Goal: Communication & Community: Share content

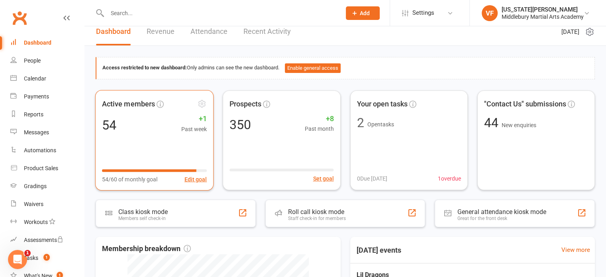
scroll to position [8, 0]
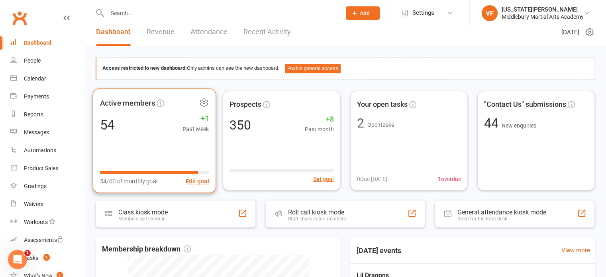
click at [130, 155] on div "Active members 54 +1 Past week 54/60 of monthly goal Edit goal" at bounding box center [155, 140] width 124 height 105
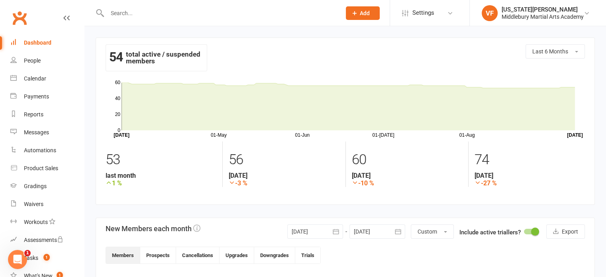
click at [32, 39] on div "Dashboard" at bounding box center [38, 42] width 28 height 6
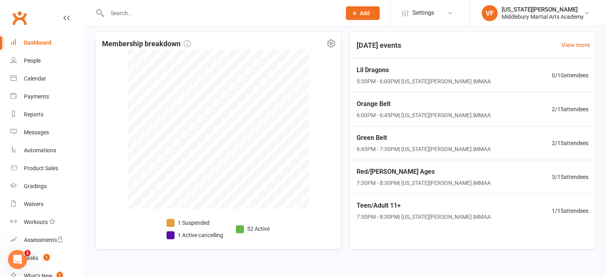
scroll to position [221, 0]
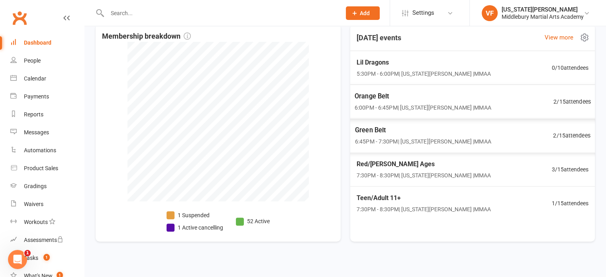
click at [414, 104] on span "6:00PM - 6:45PM | Virginia Folger | MMAA" at bounding box center [422, 107] width 137 height 9
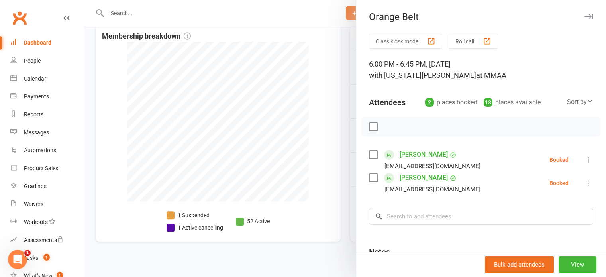
click at [585, 14] on icon "button" at bounding box center [589, 16] width 8 height 5
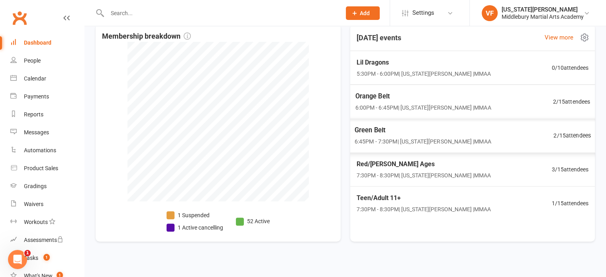
click at [436, 137] on span "6:45PM - 7:30PM | Virginia Folger | MMAA" at bounding box center [422, 141] width 137 height 9
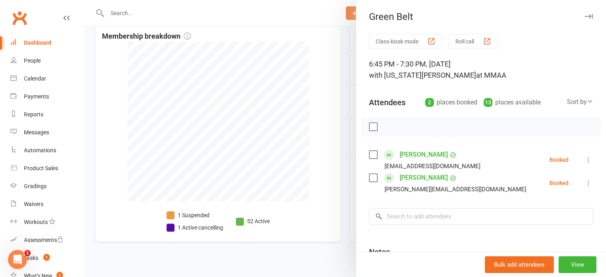
click at [585, 15] on icon "button" at bounding box center [589, 16] width 8 height 5
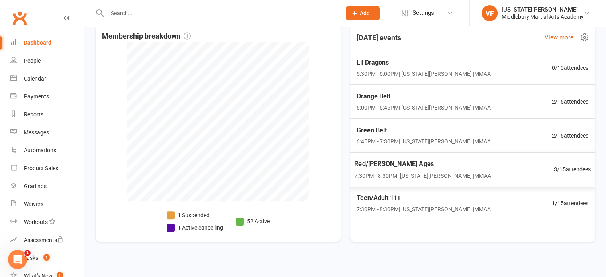
click at [458, 169] on div "Red/Dan All Ages 7:30PM - 8:30PM | Virginia Folger | MMAA" at bounding box center [422, 169] width 137 height 21
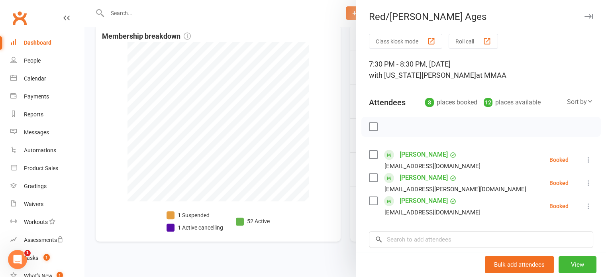
click at [584, 14] on button "button" at bounding box center [589, 17] width 10 height 10
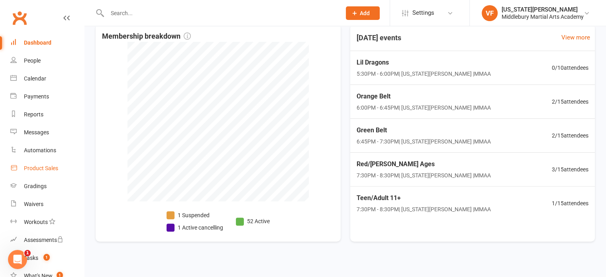
click at [45, 168] on div "Product Sales" at bounding box center [41, 168] width 34 height 6
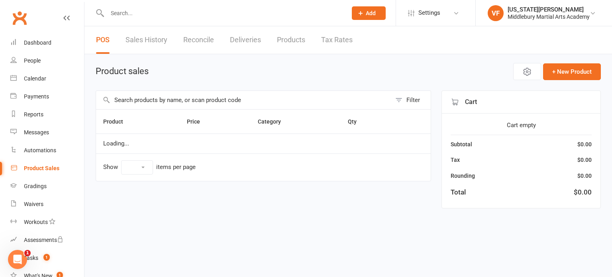
select select "100"
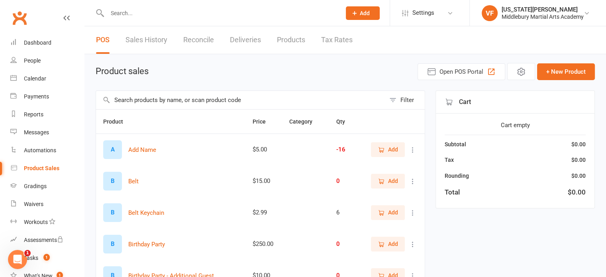
click at [179, 98] on input "text" at bounding box center [240, 100] width 289 height 18
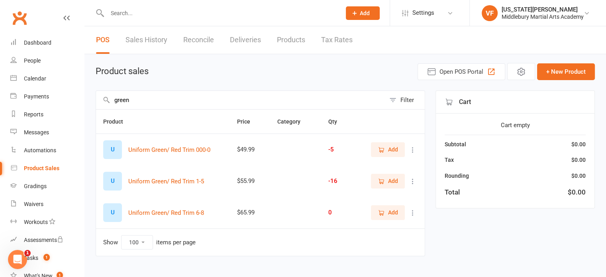
type input "green"
click at [115, 152] on div "U" at bounding box center [112, 149] width 19 height 19
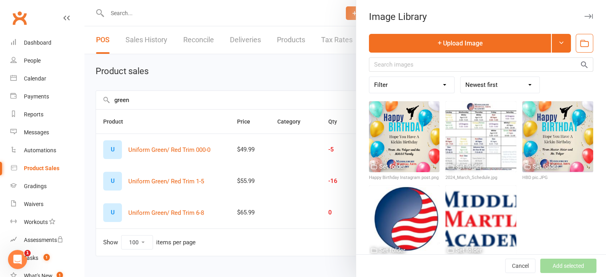
click at [585, 17] on icon "button" at bounding box center [589, 16] width 8 height 5
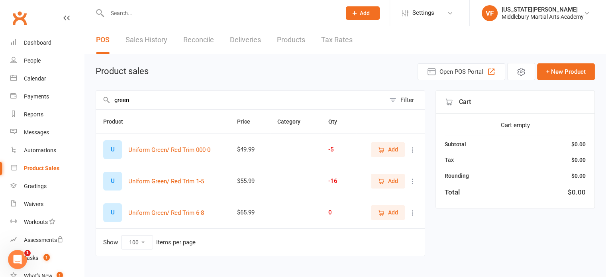
click at [394, 147] on span "Add" at bounding box center [393, 149] width 10 height 9
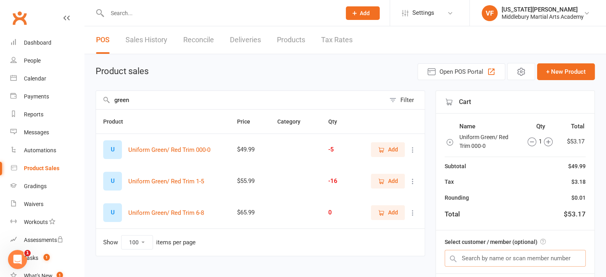
click at [481, 261] on input "text" at bounding box center [515, 258] width 141 height 17
type input "savann"
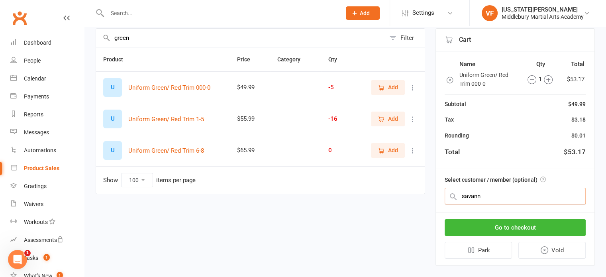
scroll to position [62, 0]
click at [487, 197] on input "text" at bounding box center [515, 196] width 141 height 17
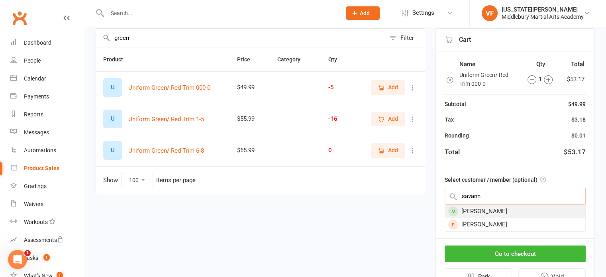
type input "savann"
click at [487, 208] on div "Savannah Pietrantuono" at bounding box center [515, 211] width 140 height 13
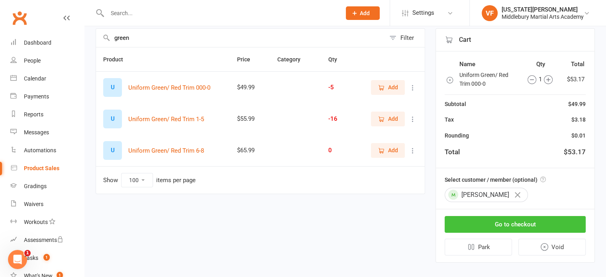
click at [483, 218] on button "Go to checkout" at bounding box center [515, 224] width 141 height 17
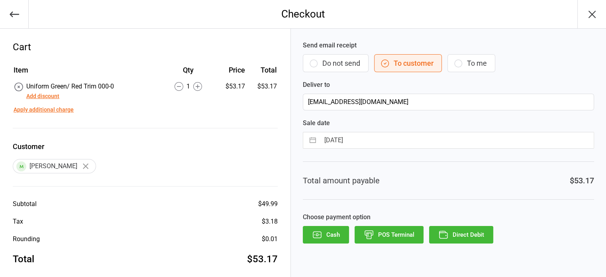
scroll to position [7, 0]
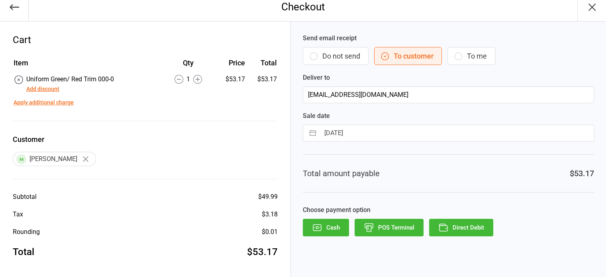
click at [466, 221] on button "Direct Debit" at bounding box center [461, 228] width 64 height 18
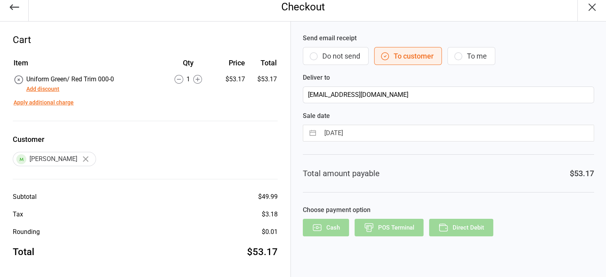
scroll to position [0, 0]
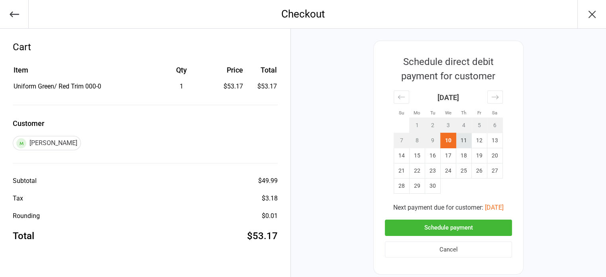
click at [463, 143] on td "11" at bounding box center [464, 140] width 16 height 15
click at [451, 227] on button "Schedule payment" at bounding box center [448, 228] width 127 height 16
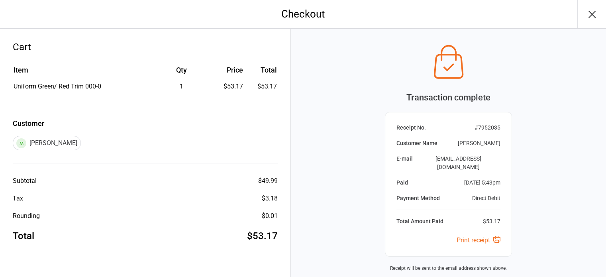
scroll to position [63, 0]
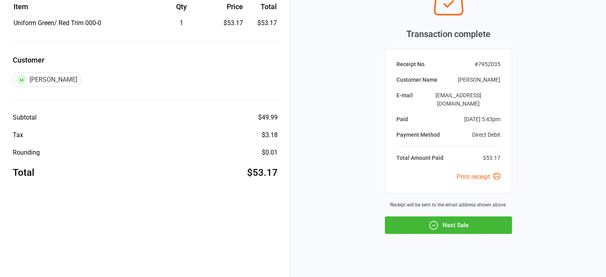
click at [438, 220] on icon "button" at bounding box center [433, 225] width 10 height 10
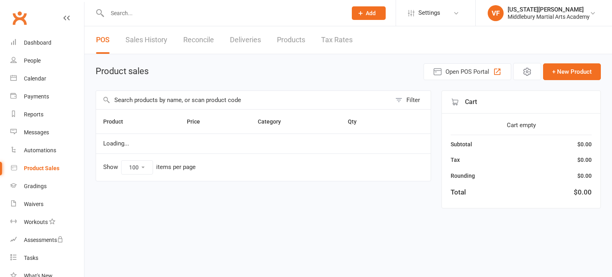
select select "100"
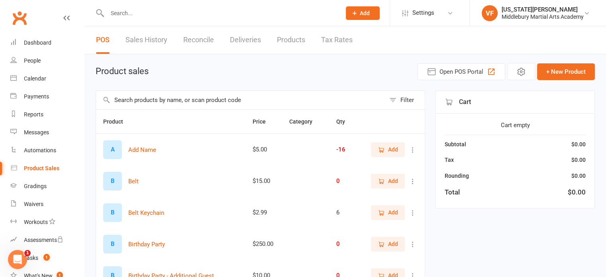
click at [150, 100] on input "text" at bounding box center [240, 100] width 289 height 18
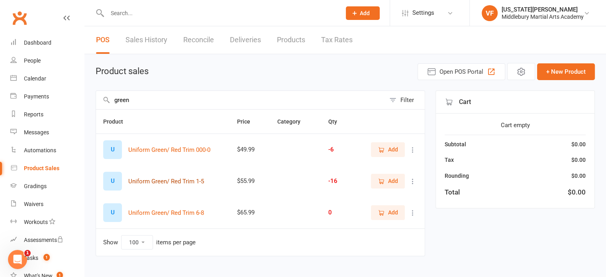
type input "green"
click at [135, 180] on button "Uniform Green/ Red Trim 1-5" at bounding box center [166, 182] width 76 height 10
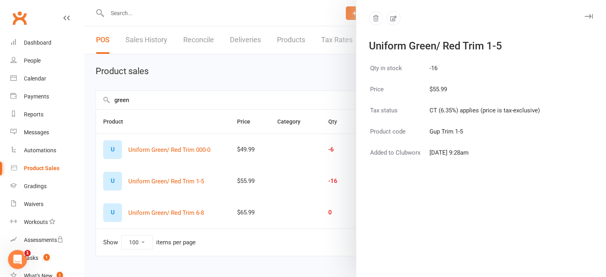
click at [585, 14] on icon "button" at bounding box center [589, 16] width 8 height 5
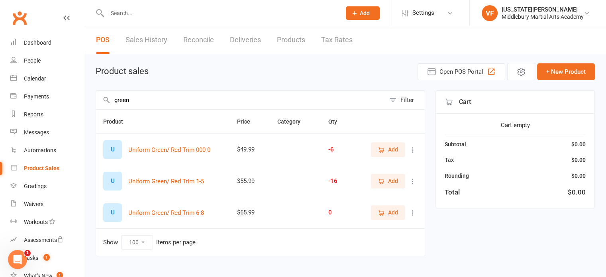
click at [382, 179] on icon "button" at bounding box center [381, 181] width 7 height 7
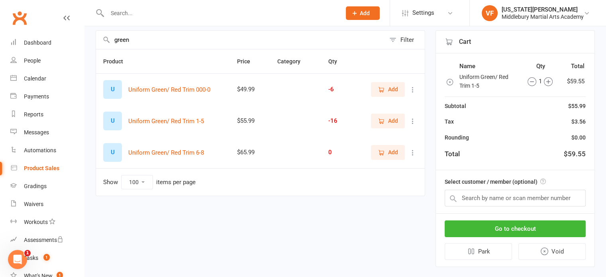
scroll to position [71, 0]
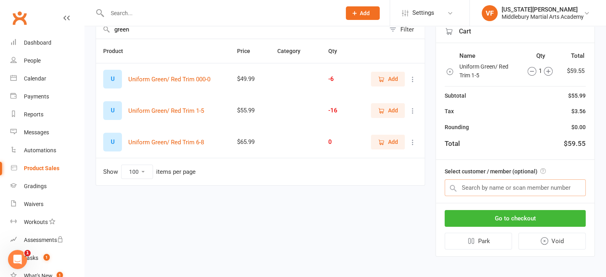
click at [477, 189] on input "text" at bounding box center [515, 187] width 141 height 17
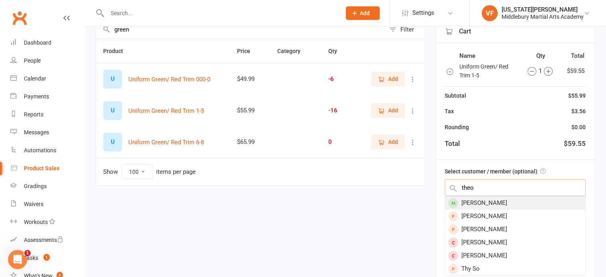
type input "theo"
click at [477, 197] on div "Theo Reinold" at bounding box center [515, 202] width 140 height 13
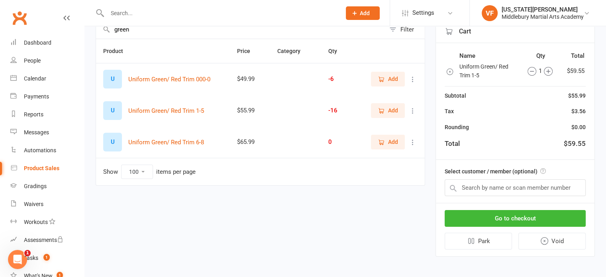
scroll to position [69, 0]
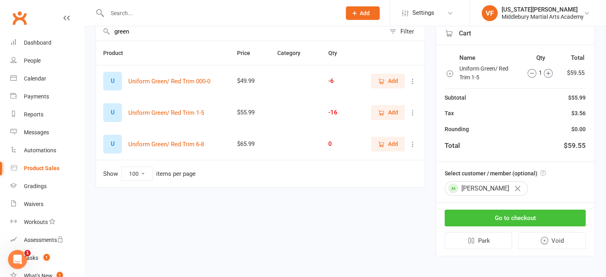
click at [482, 212] on button "Go to checkout" at bounding box center [515, 218] width 141 height 17
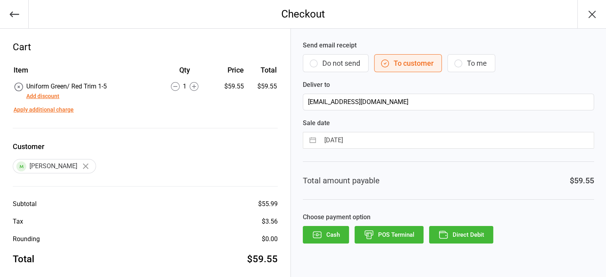
click at [458, 230] on button "Direct Debit" at bounding box center [461, 235] width 64 height 18
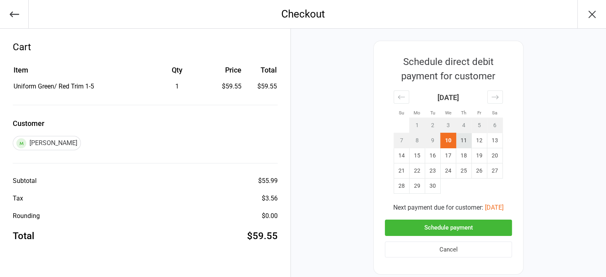
click at [458, 139] on td "11" at bounding box center [464, 140] width 16 height 15
click at [432, 226] on button "Schedule payment" at bounding box center [448, 228] width 127 height 16
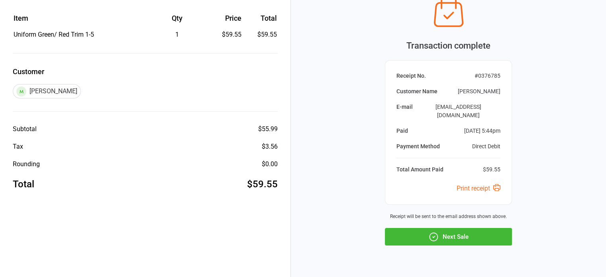
scroll to position [52, 0]
click at [440, 228] on button "Next Sale" at bounding box center [448, 237] width 127 height 18
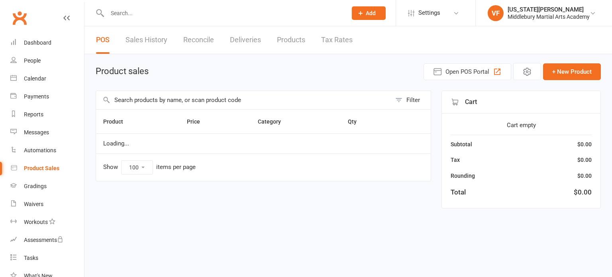
select select "100"
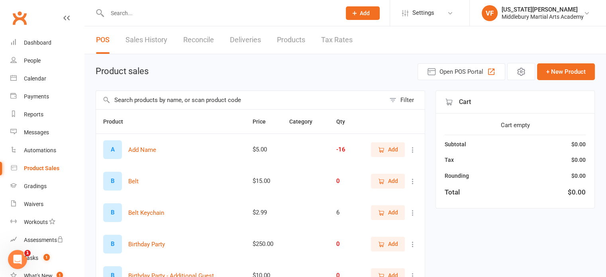
click at [183, 101] on input "text" at bounding box center [240, 100] width 289 height 18
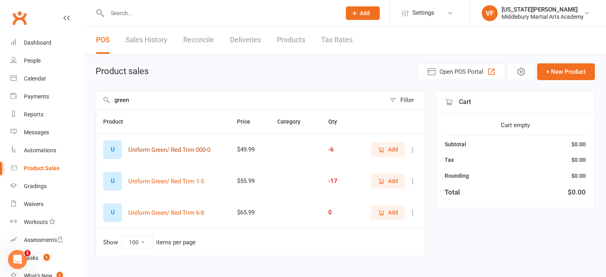
type input "green"
click at [182, 149] on button "Uniform Green/ Red Trim 000-0" at bounding box center [169, 150] width 82 height 10
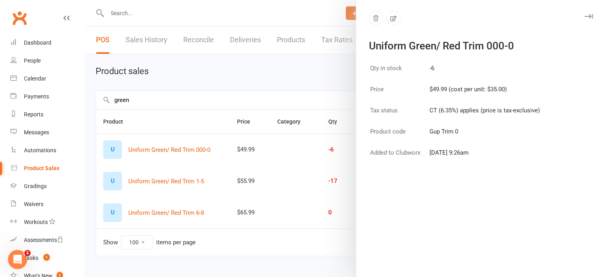
click at [587, 12] on div "Uniform Green/ Red Trim 000-0" at bounding box center [481, 30] width 250 height 39
click at [585, 16] on icon "button" at bounding box center [589, 16] width 8 height 5
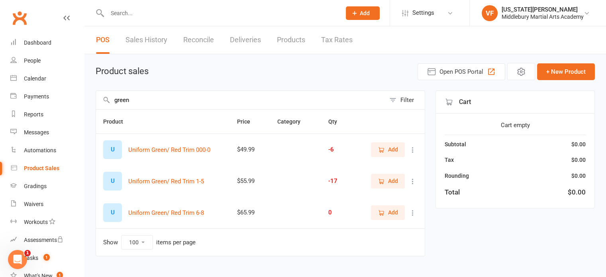
click at [395, 145] on span "Add" at bounding box center [393, 149] width 10 height 9
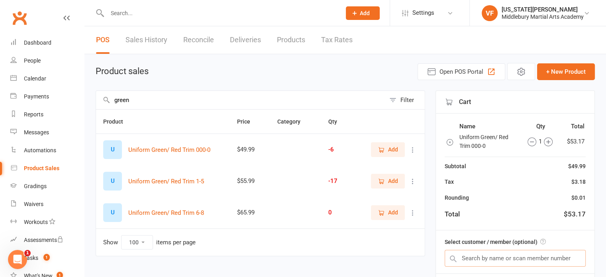
click at [466, 251] on input "text" at bounding box center [515, 258] width 141 height 17
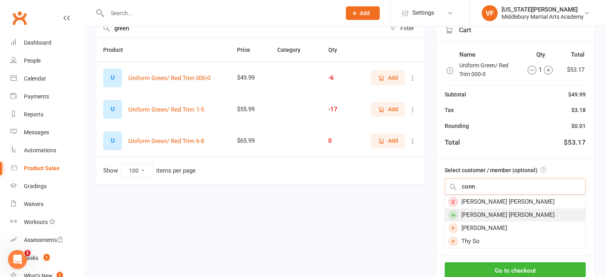
type input "conn"
click at [479, 213] on div "Connor Rebelo" at bounding box center [515, 214] width 140 height 13
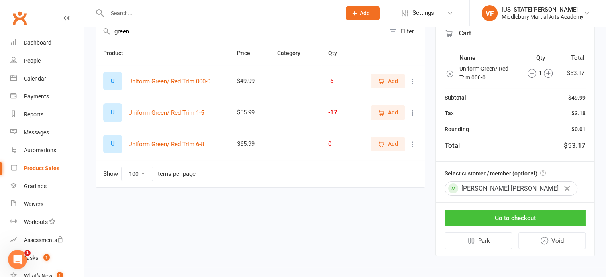
click at [478, 218] on button "Go to checkout" at bounding box center [515, 218] width 141 height 17
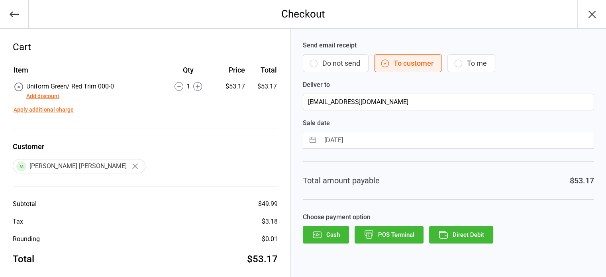
click at [440, 231] on icon "button" at bounding box center [442, 232] width 4 height 2
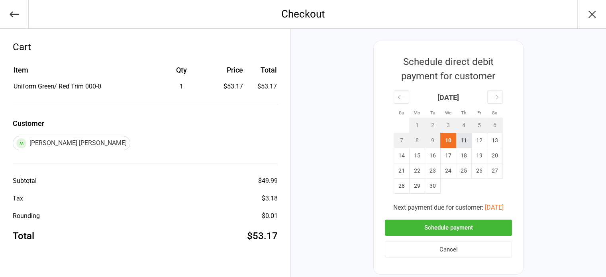
click at [464, 141] on td "11" at bounding box center [464, 140] width 16 height 15
click at [420, 228] on button "Schedule payment" at bounding box center [448, 228] width 127 height 16
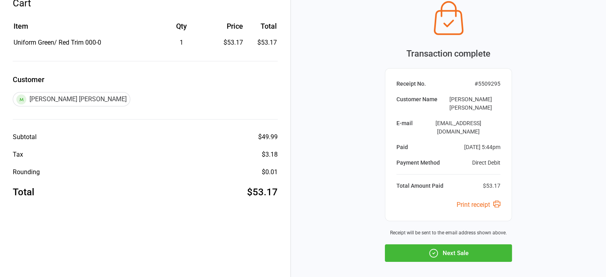
scroll to position [53, 0]
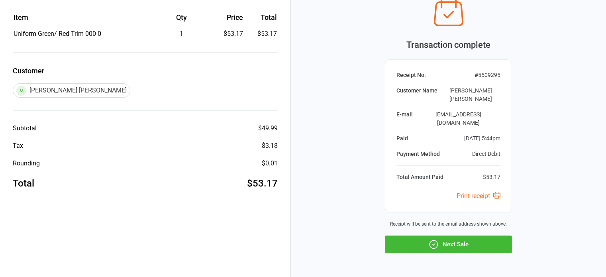
click at [422, 236] on button "Next Sale" at bounding box center [448, 245] width 127 height 18
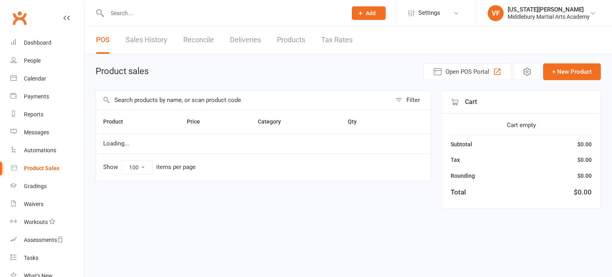
select select "100"
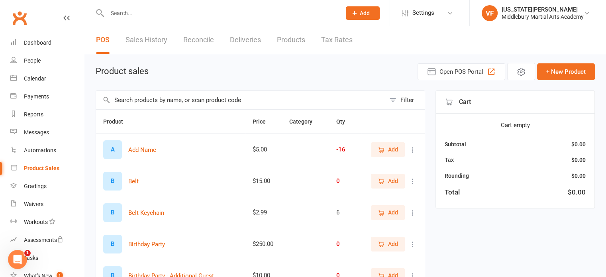
click at [191, 99] on input "text" at bounding box center [240, 100] width 289 height 18
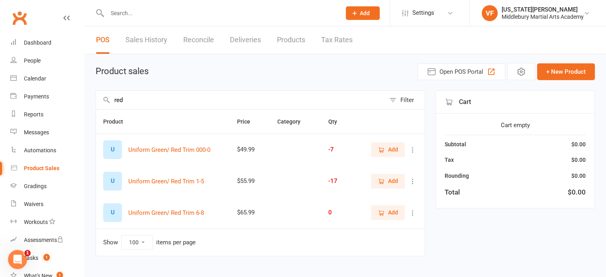
type input "red"
click at [381, 181] on icon "button" at bounding box center [381, 181] width 7 height 7
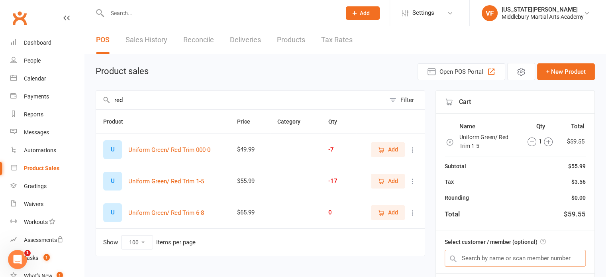
click at [472, 260] on input "text" at bounding box center [515, 258] width 141 height 17
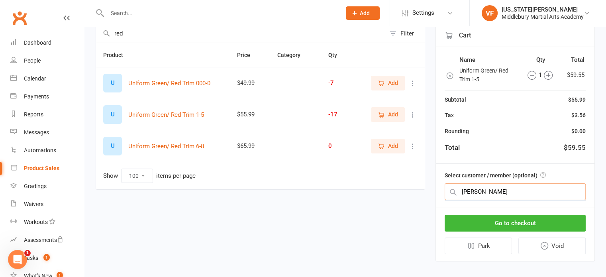
scroll to position [71, 0]
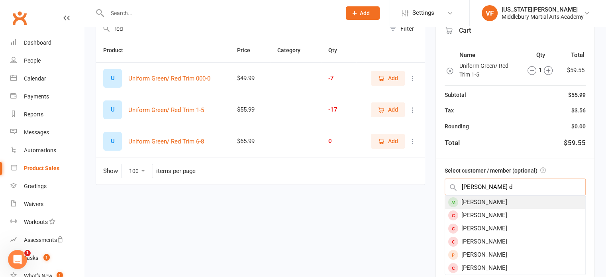
type input "mason d"
click at [480, 202] on div "[PERSON_NAME]" at bounding box center [515, 202] width 140 height 13
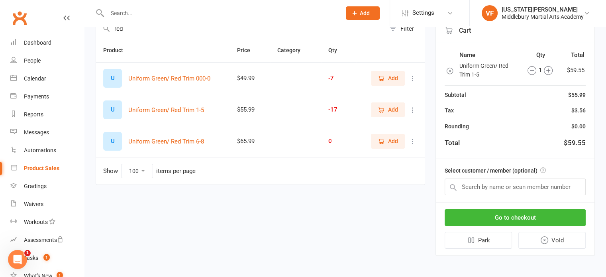
scroll to position [69, 0]
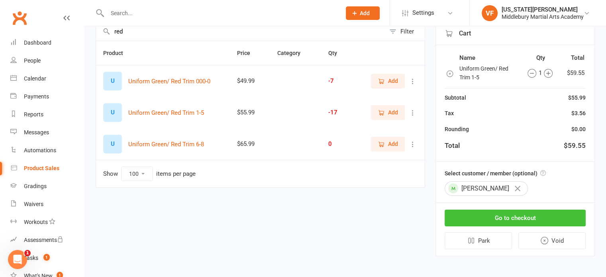
click at [480, 215] on button "Go to checkout" at bounding box center [515, 218] width 141 height 17
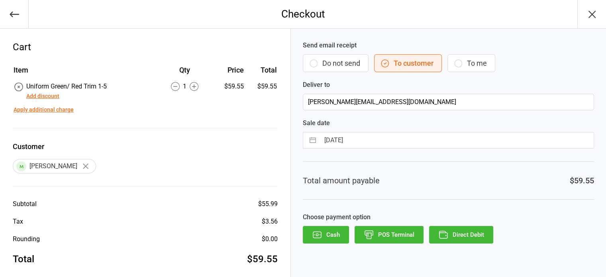
click at [461, 233] on button "Direct Debit" at bounding box center [461, 235] width 64 height 18
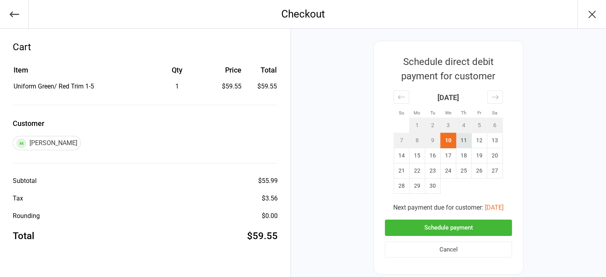
click at [463, 138] on td "11" at bounding box center [464, 140] width 16 height 15
click at [400, 228] on button "Schedule payment" at bounding box center [448, 228] width 127 height 16
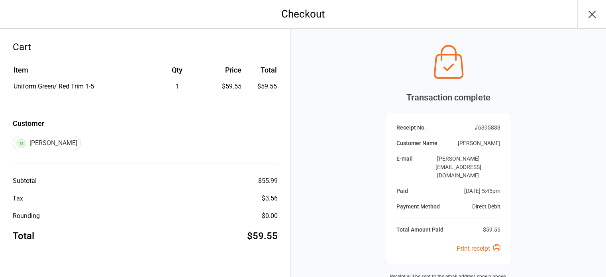
scroll to position [63, 0]
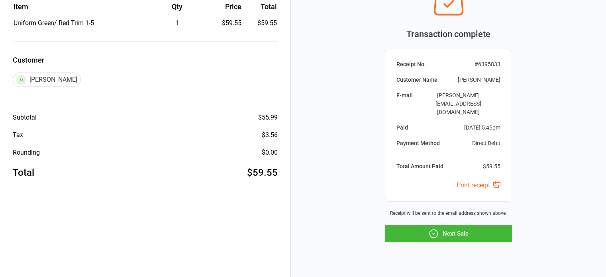
click at [401, 225] on button "Next Sale" at bounding box center [448, 234] width 127 height 18
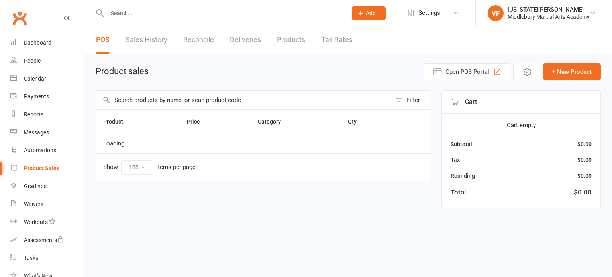
select select "100"
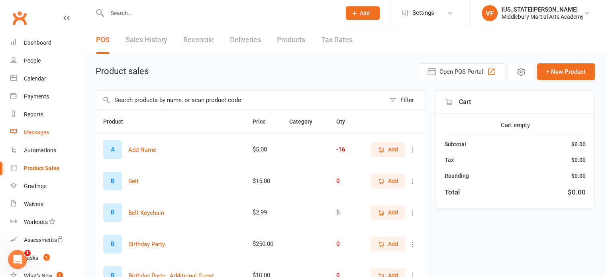
click at [31, 132] on div "Messages" at bounding box center [36, 132] width 25 height 6
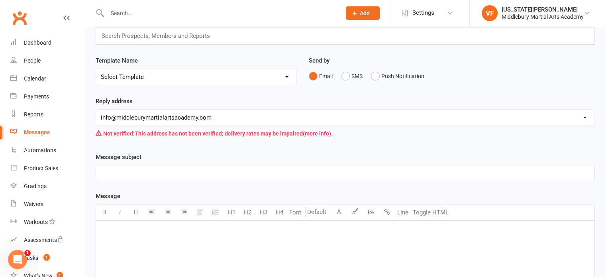
scroll to position [51, 0]
click at [169, 170] on p "﻿" at bounding box center [345, 173] width 489 height 10
click at [131, 171] on span "Leadership [DATE]" at bounding box center [125, 172] width 49 height 7
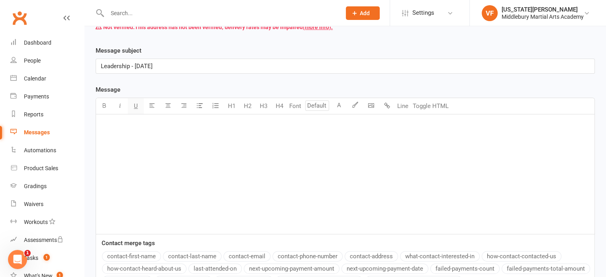
scroll to position [163, 0]
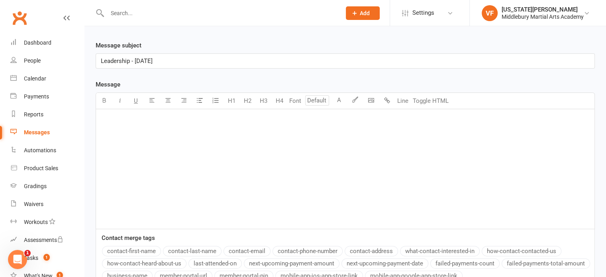
click at [141, 145] on div "﻿" at bounding box center [345, 169] width 499 height 120
click at [133, 248] on button "contact-first-name" at bounding box center [131, 251] width 59 height 10
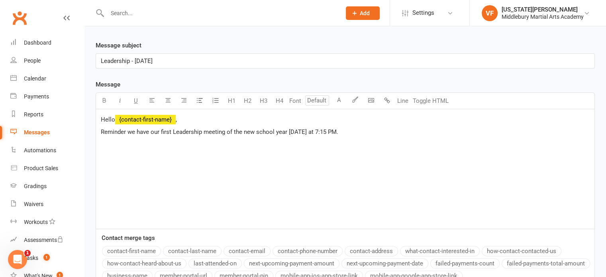
click at [131, 130] on span "Reminder we have our first Leadership meeting of the new school year [DATE] at …" at bounding box center [220, 131] width 238 height 7
click at [376, 137] on div "Hello ﻿ {contact-first-name} , Reminder, we have our first Leadership meeting o…" at bounding box center [345, 169] width 499 height 120
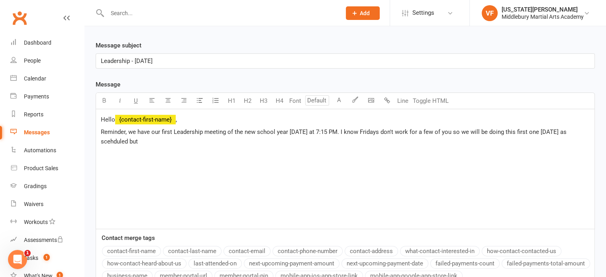
click at [117, 140] on span "Reminder, we have our first Leadership meeting of the new school year [DATE] at…" at bounding box center [335, 136] width 468 height 17
click at [135, 143] on span "Reminder, we have our first Leadership meeting of the new school year [DATE] at…" at bounding box center [335, 136] width 468 height 17
click at [147, 141] on p "Reminder, we have our first Leadership meeting of the new school year [DATE] at…" at bounding box center [345, 136] width 489 height 19
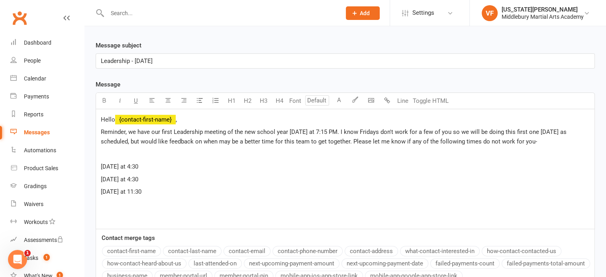
click at [138, 178] on span "[DATE] at 4:30" at bounding box center [119, 179] width 37 height 7
click at [151, 142] on span "Reminder, we have our first Leadership meeting of the new school year [DATE] at…" at bounding box center [335, 136] width 468 height 17
click at [181, 191] on p "[DATE] at 7:00" at bounding box center [345, 192] width 489 height 10
drag, startPoint x: 100, startPoint y: 129, endPoint x: 175, endPoint y: 205, distance: 107.1
click at [175, 205] on div "Hello ﻿ {contact-first-name} , Reminder, we have our first Leadership meeting o…" at bounding box center [345, 169] width 499 height 120
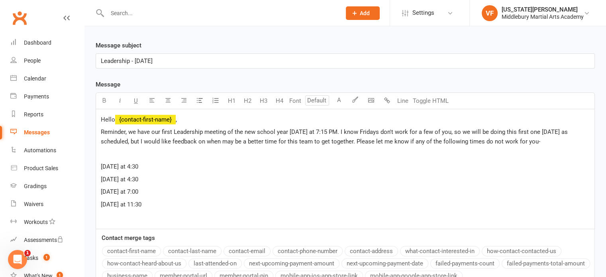
copy div "Reminder, we have our first Leadership meeting of the new school year [DATE] at…"
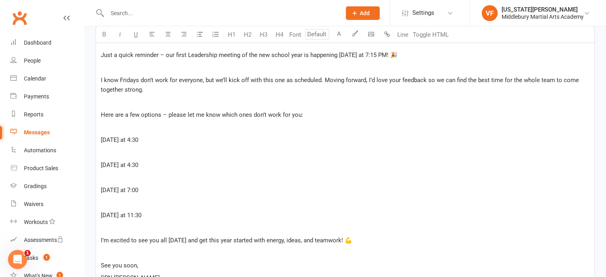
scroll to position [253, 0]
drag, startPoint x: 265, startPoint y: 113, endPoint x: 252, endPoint y: 111, distance: 12.5
click at [252, 111] on span "Here are a few options – please let me know which ones don’t work for you:" at bounding box center [202, 114] width 202 height 7
click at [274, 135] on p "[DATE] at 4:30" at bounding box center [345, 140] width 489 height 10
drag, startPoint x: 100, startPoint y: 138, endPoint x: 151, endPoint y: 222, distance: 98.4
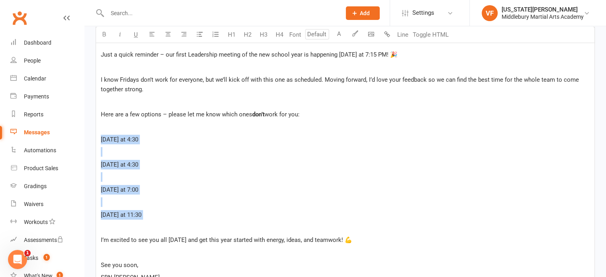
click at [151, 222] on div "Hi Team, ﻿ Just a quick reminder – our first Leadership meeting of the new scho…" at bounding box center [345, 153] width 499 height 269
click at [198, 34] on icon "button" at bounding box center [200, 34] width 6 height 6
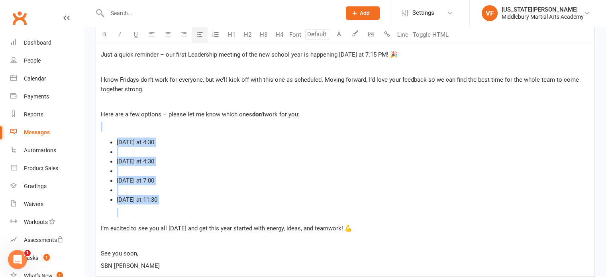
click at [120, 151] on li "﻿" at bounding box center [353, 152] width 473 height 10
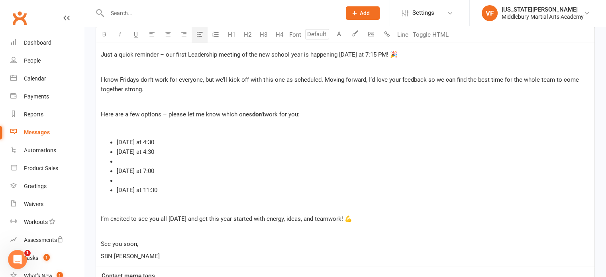
click at [119, 159] on li "﻿" at bounding box center [353, 162] width 473 height 10
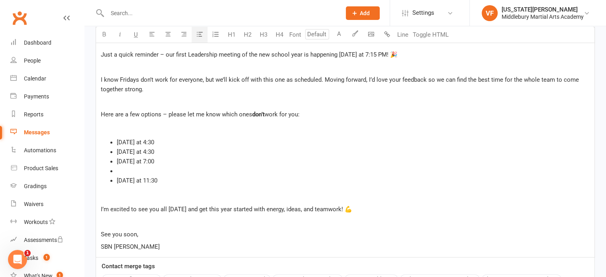
click at [119, 171] on li "﻿" at bounding box center [353, 171] width 473 height 10
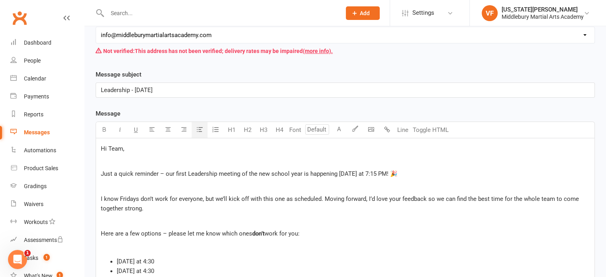
scroll to position [133, 0]
click at [132, 88] on span "Leadership - [DATE]" at bounding box center [127, 90] width 52 height 7
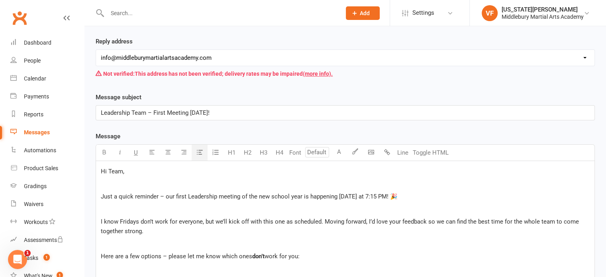
scroll to position [0, 0]
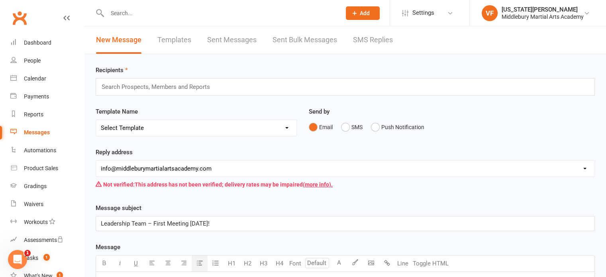
click at [188, 83] on input "text" at bounding box center [159, 87] width 117 height 10
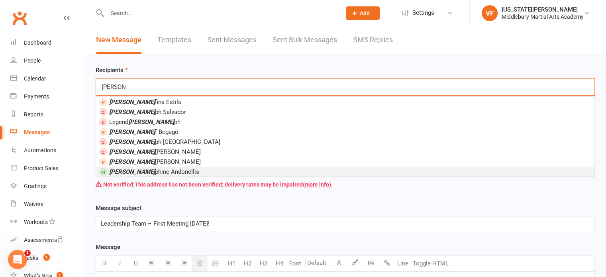
type input "[PERSON_NAME]"
click at [152, 170] on span "[PERSON_NAME]" at bounding box center [154, 171] width 90 height 7
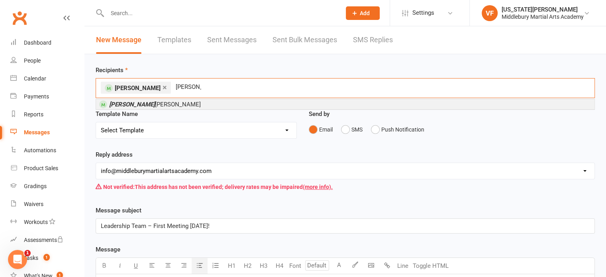
type input "[PERSON_NAME]"
click at [148, 101] on span "[PERSON_NAME]" at bounding box center [155, 104] width 92 height 7
type input "[PERSON_NAME]"
click at [148, 101] on span "[PERSON_NAME] y [PERSON_NAME]" at bounding box center [157, 104] width 96 height 7
type input "grace"
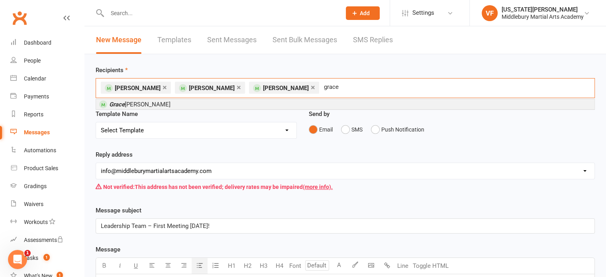
click at [145, 102] on li "[PERSON_NAME]" at bounding box center [345, 104] width 499 height 10
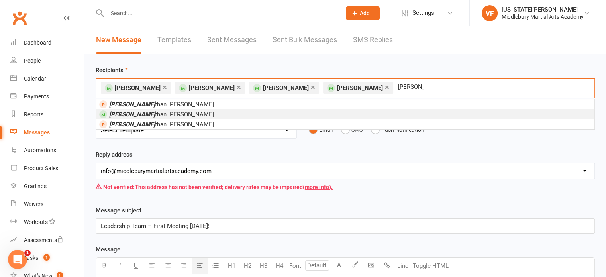
type input "[PERSON_NAME]"
click at [147, 112] on span "[PERSON_NAME] than [PERSON_NAME]" at bounding box center [161, 114] width 105 height 7
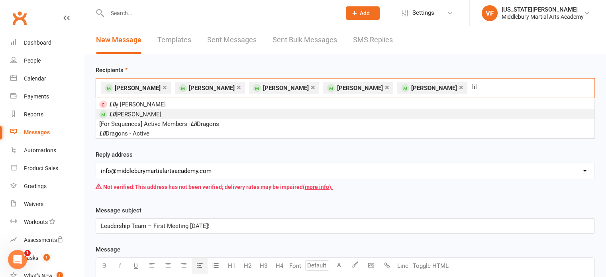
type input "lil"
click at [135, 111] on span "[PERSON_NAME]" at bounding box center [135, 114] width 52 height 7
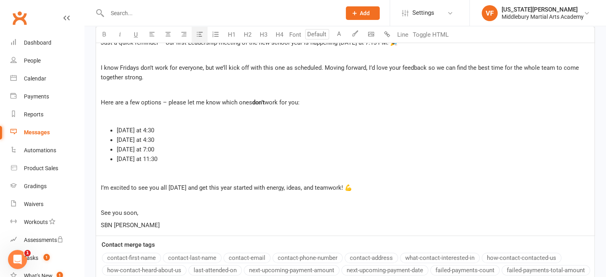
scroll to position [369, 0]
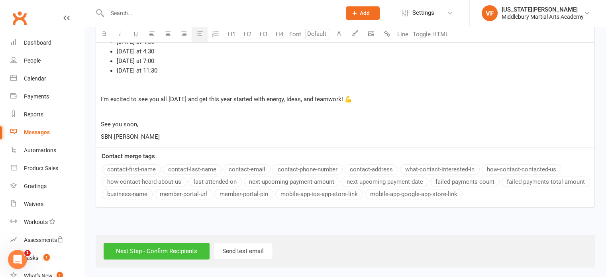
click at [132, 247] on input "Next Step - Confirm Recipients" at bounding box center [157, 251] width 106 height 17
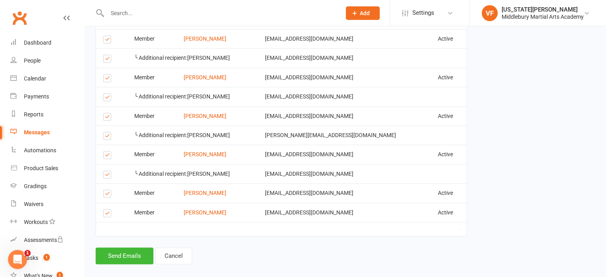
scroll to position [425, 0]
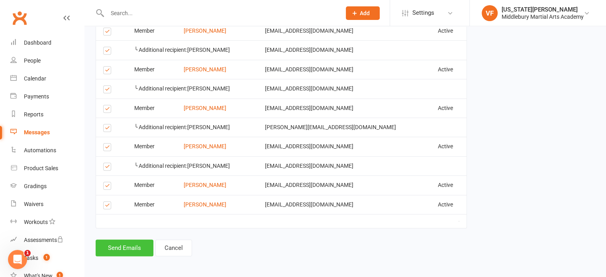
click at [137, 240] on button "Send Emails" at bounding box center [125, 248] width 58 height 17
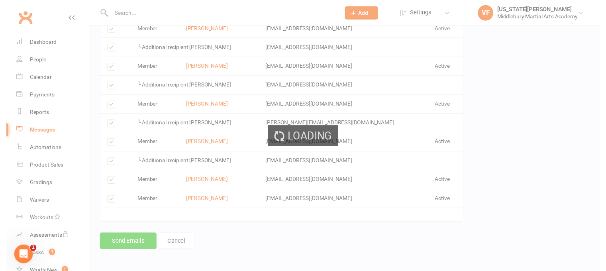
scroll to position [421, 0]
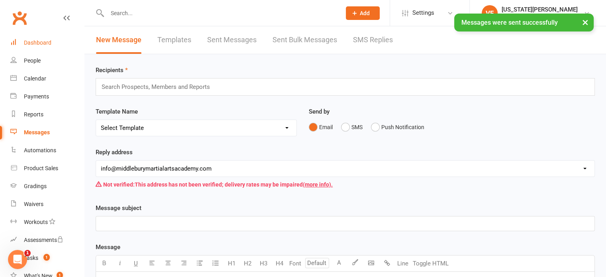
click at [47, 40] on div "Dashboard" at bounding box center [38, 42] width 28 height 6
